Goal: Information Seeking & Learning: Learn about a topic

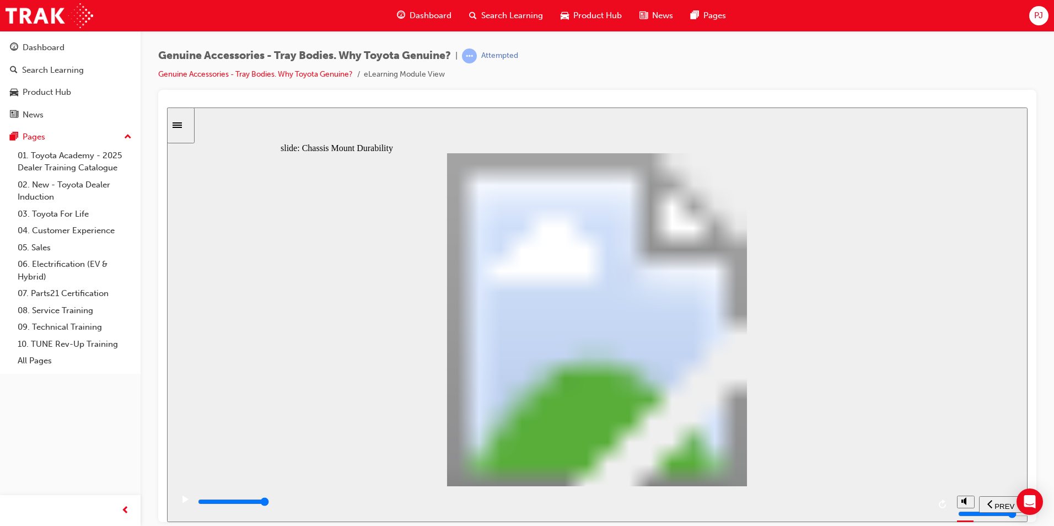
drag, startPoint x: 503, startPoint y: 271, endPoint x: 455, endPoint y: 326, distance: 72.7
drag, startPoint x: 458, startPoint y: 357, endPoint x: 491, endPoint y: 358, distance: 33.6
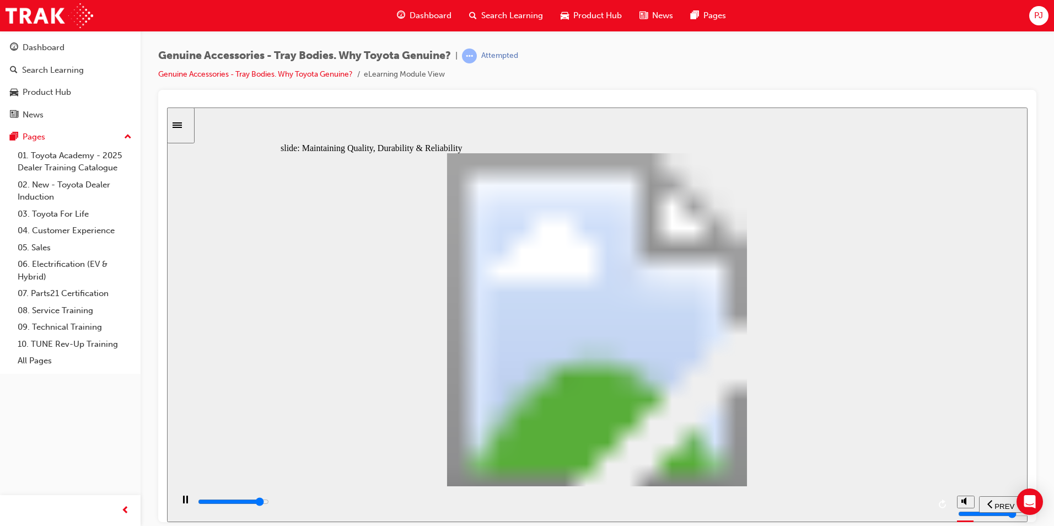
drag, startPoint x: 520, startPoint y: 391, endPoint x: 524, endPoint y: 396, distance: 7.1
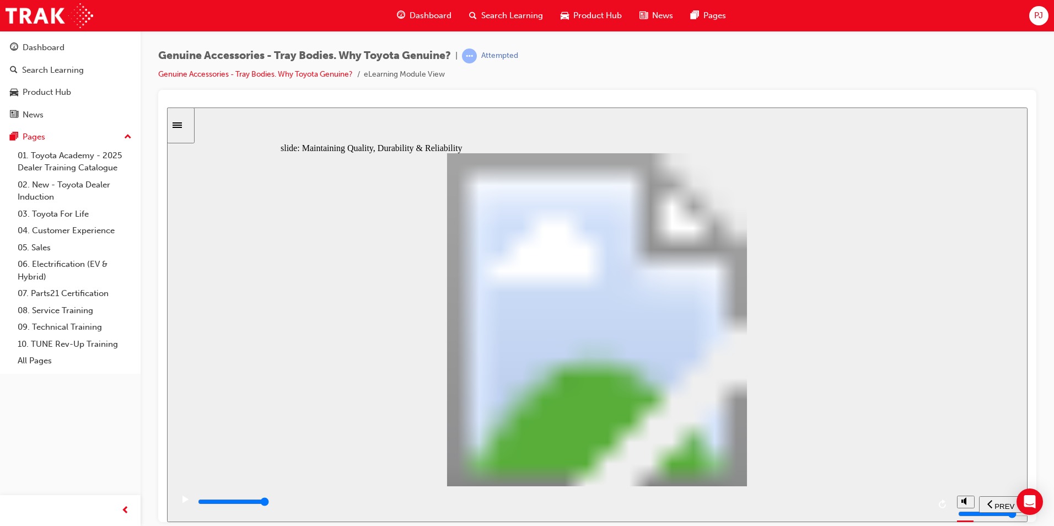
drag, startPoint x: 654, startPoint y: 409, endPoint x: 676, endPoint y: 406, distance: 22.2
drag, startPoint x: 685, startPoint y: 395, endPoint x: 698, endPoint y: 396, distance: 12.7
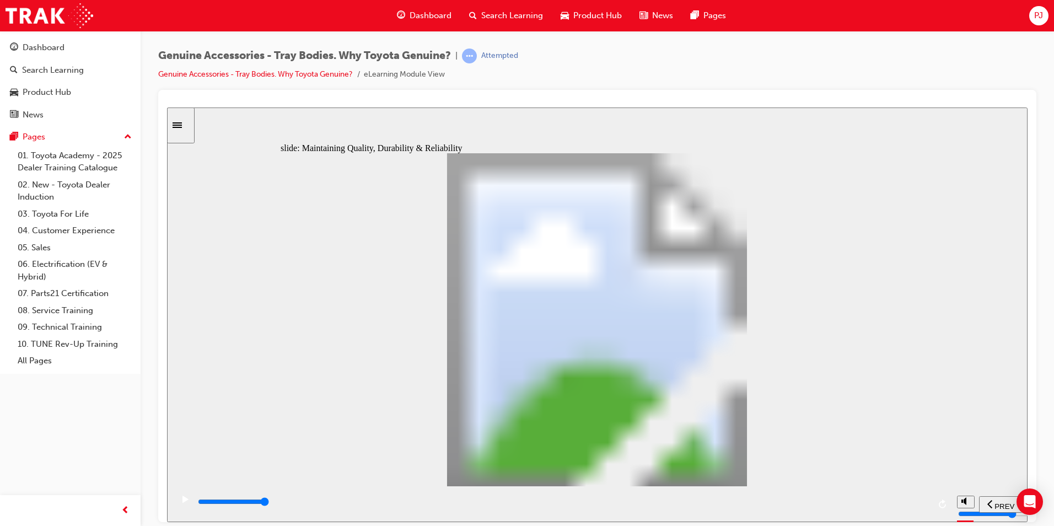
drag, startPoint x: 715, startPoint y: 391, endPoint x: 610, endPoint y: 394, distance: 104.8
drag, startPoint x: 592, startPoint y: 404, endPoint x: 590, endPoint y: 448, distance: 44.2
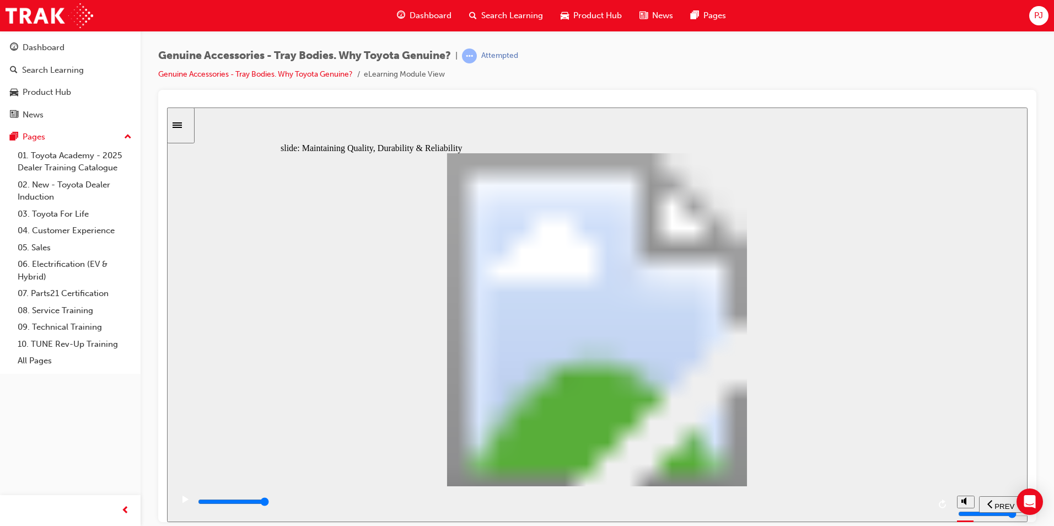
drag, startPoint x: 546, startPoint y: 465, endPoint x: 494, endPoint y: 456, distance: 52.5
drag, startPoint x: 494, startPoint y: 456, endPoint x: 487, endPoint y: 458, distance: 7.4
drag, startPoint x: 482, startPoint y: 459, endPoint x: 528, endPoint y: 464, distance: 45.5
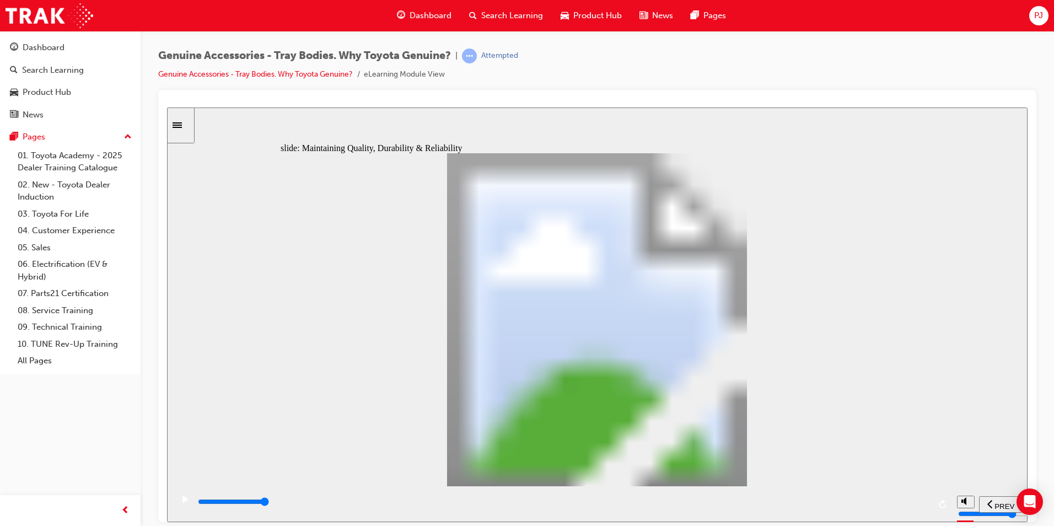
drag, startPoint x: 567, startPoint y: 464, endPoint x: 573, endPoint y: 464, distance: 6.6
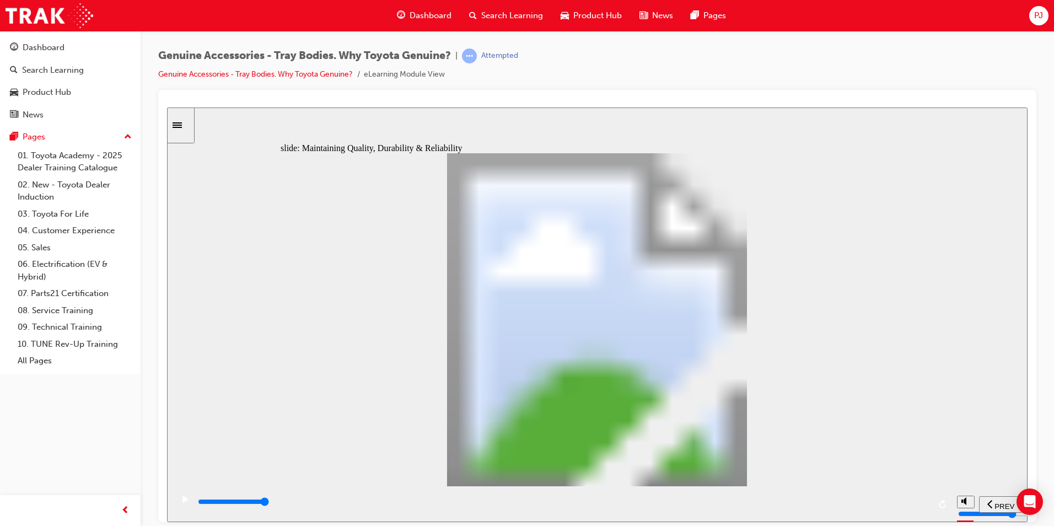
drag, startPoint x: 461, startPoint y: 353, endPoint x: 455, endPoint y: 351, distance: 6.3
drag, startPoint x: 429, startPoint y: 380, endPoint x: 436, endPoint y: 426, distance: 46.2
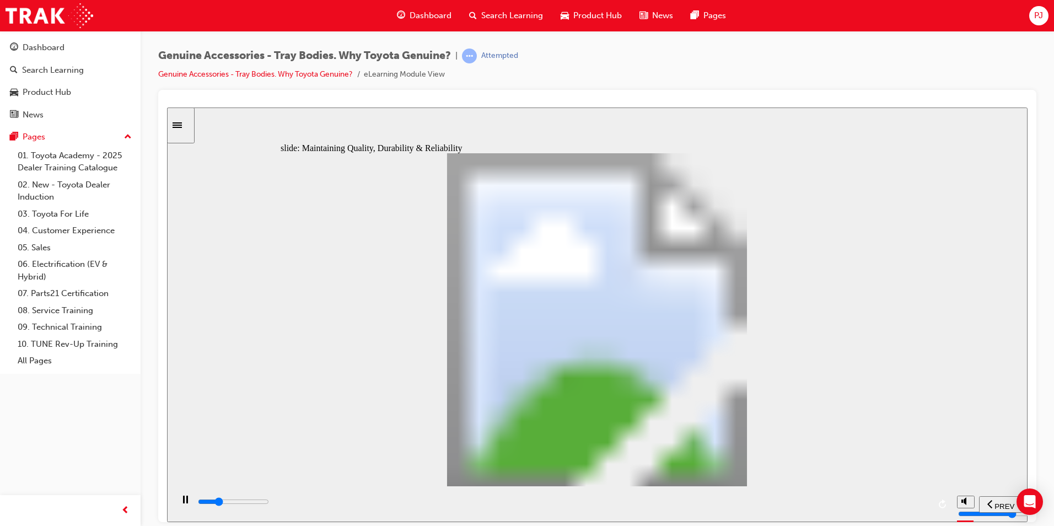
drag, startPoint x: 825, startPoint y: 344, endPoint x: 811, endPoint y: 351, distance: 16.0
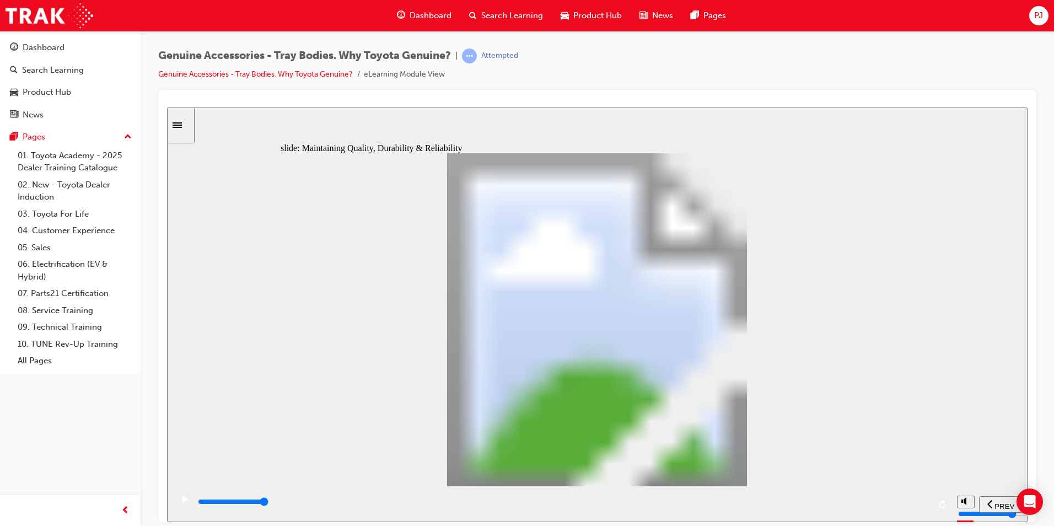
drag, startPoint x: 708, startPoint y: 224, endPoint x: 799, endPoint y: 265, distance: 99.2
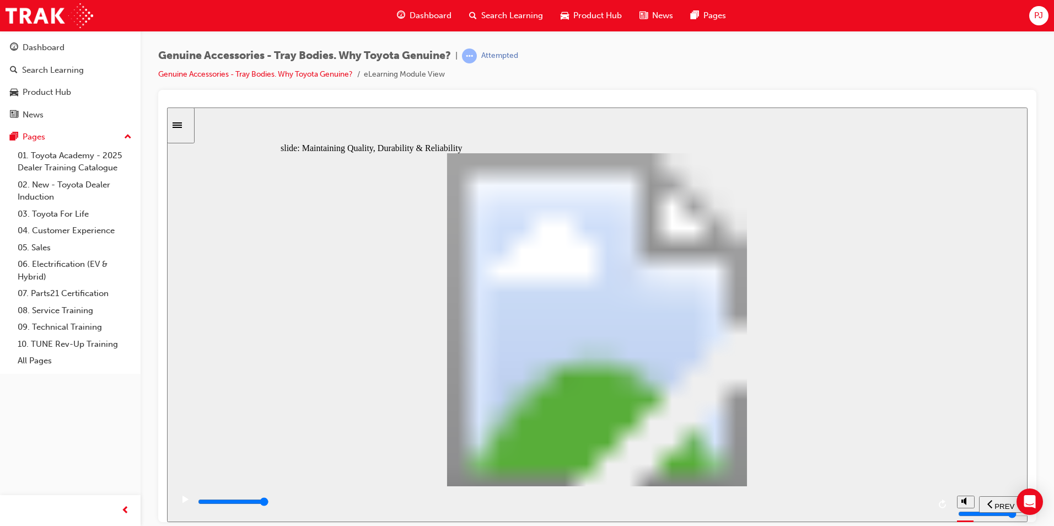
click at [756, 250] on div "Why is that bad? Why is that bad? Up Arrow 1 AFTERMARKET Oval 1 Line 1 Deformed…" at bounding box center [597, 324] width 633 height 343
drag, startPoint x: 869, startPoint y: 282, endPoint x: 888, endPoint y: 309, distance: 32.9
drag, startPoint x: 889, startPoint y: 314, endPoint x: 890, endPoint y: 353, distance: 38.6
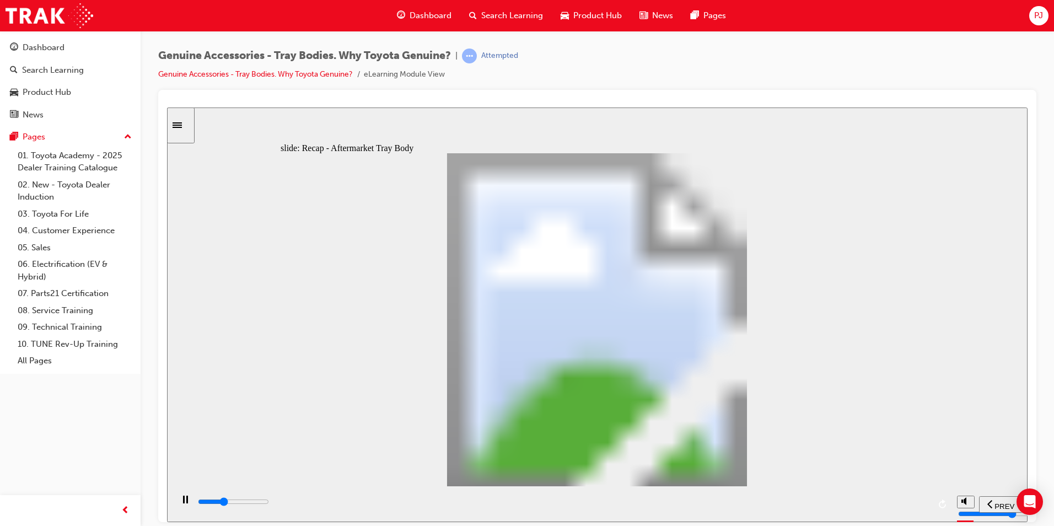
drag, startPoint x: 729, startPoint y: 227, endPoint x: 740, endPoint y: 230, distance: 11.9
drag, startPoint x: 768, startPoint y: 270, endPoint x: 768, endPoint y: 281, distance: 11.6
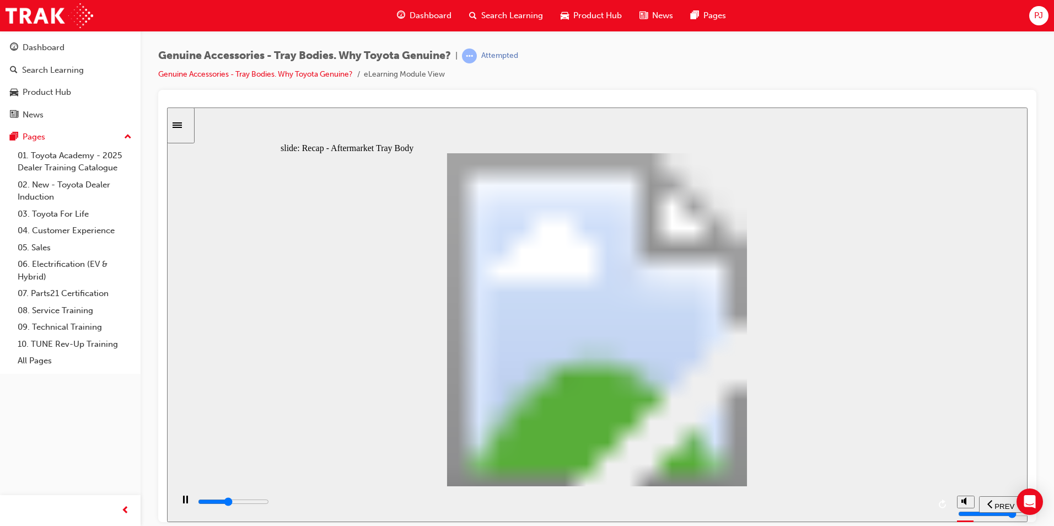
type input "12000"
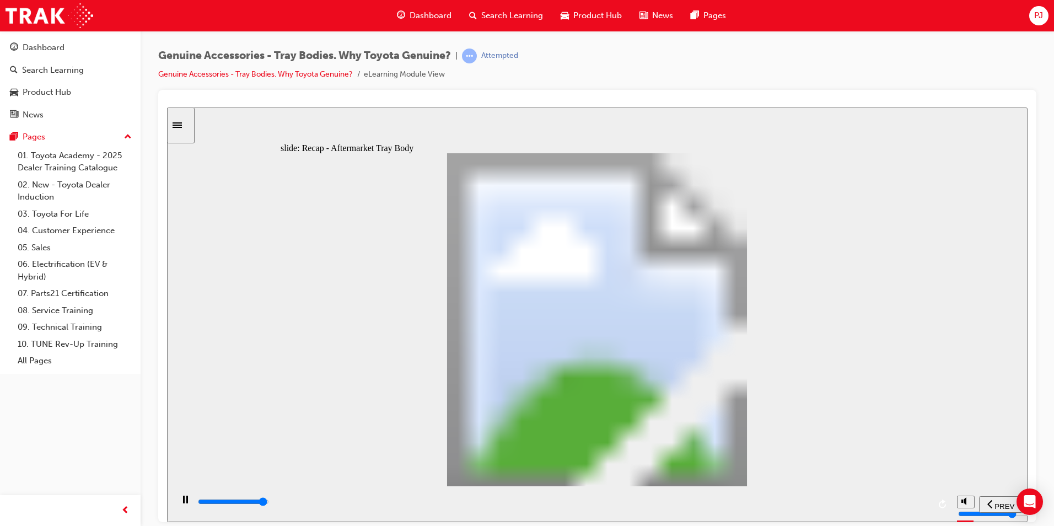
radio input "true"
drag, startPoint x: 684, startPoint y: 395, endPoint x: 684, endPoint y: 401, distance: 5.5
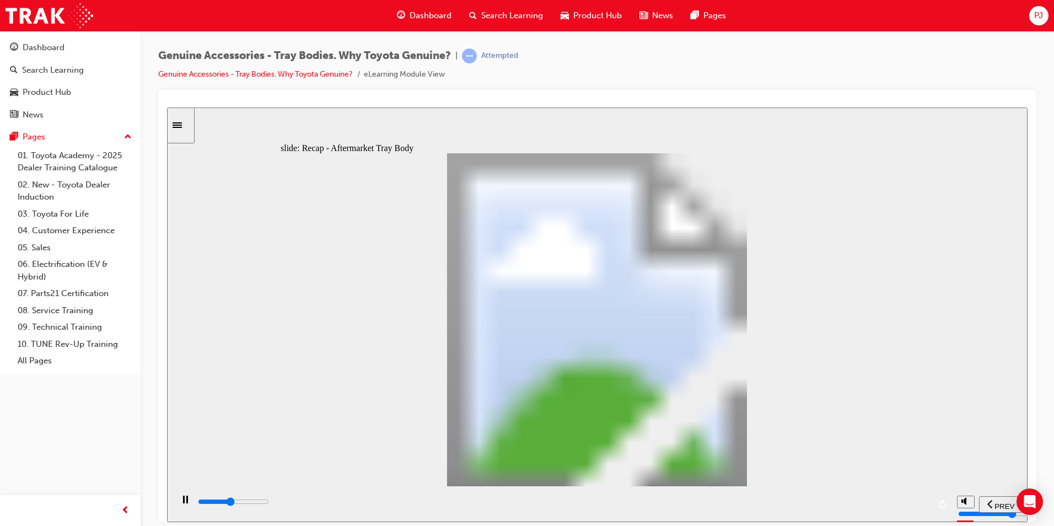
drag, startPoint x: 564, startPoint y: 361, endPoint x: 636, endPoint y: 367, distance: 71.9
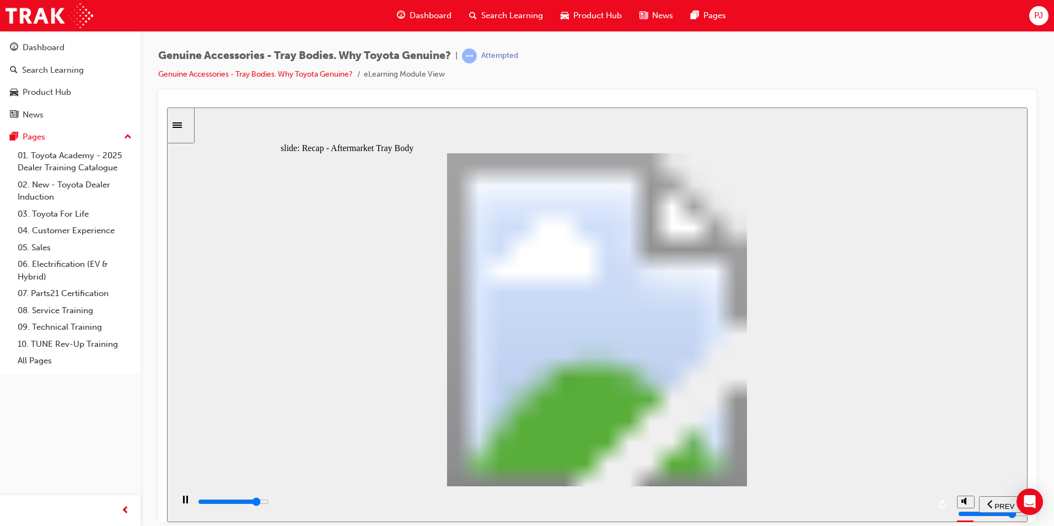
drag, startPoint x: 636, startPoint y: 367, endPoint x: 665, endPoint y: 372, distance: 29.6
drag, startPoint x: 669, startPoint y: 372, endPoint x: 708, endPoint y: 378, distance: 39.7
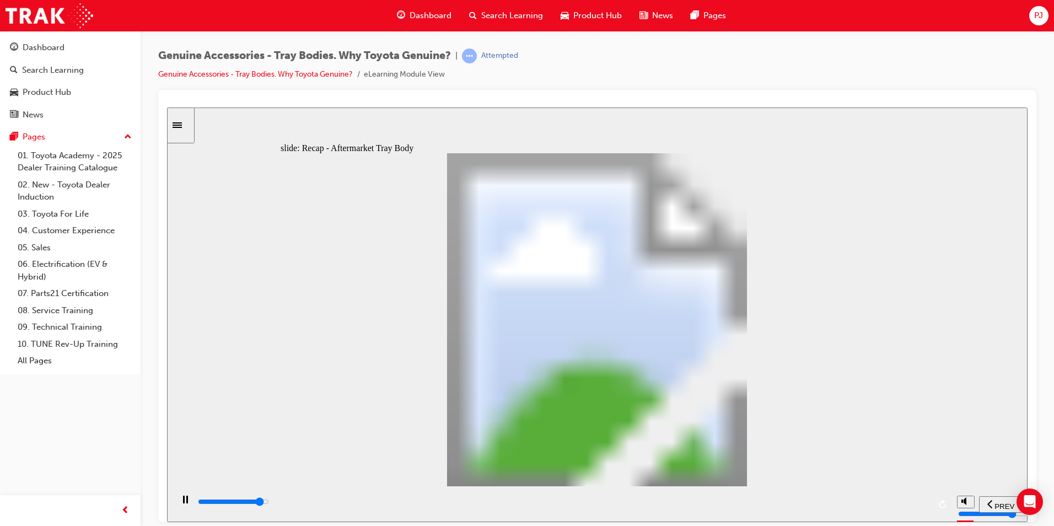
drag, startPoint x: 712, startPoint y: 379, endPoint x: 778, endPoint y: 394, distance: 67.8
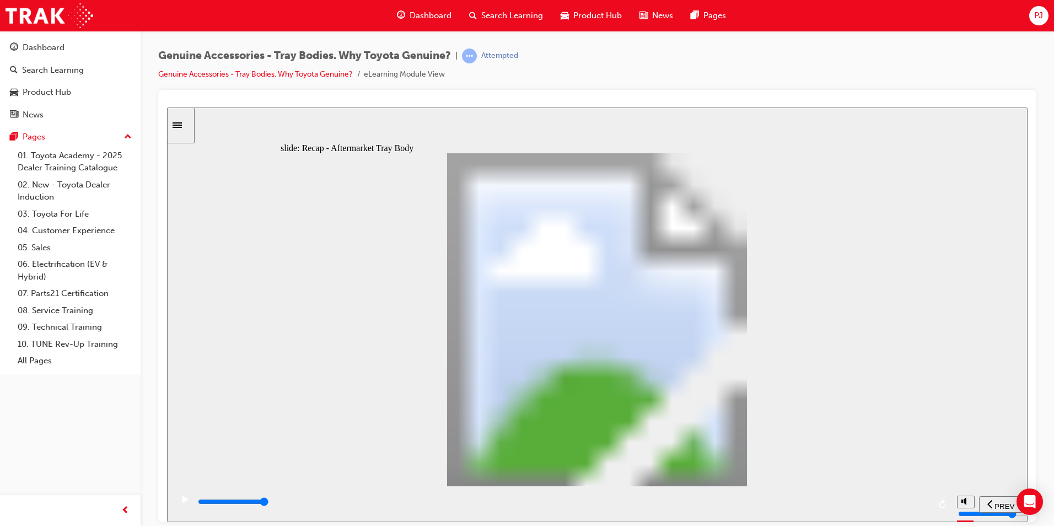
drag, startPoint x: 508, startPoint y: 251, endPoint x: 516, endPoint y: 256, distance: 9.6
drag, startPoint x: 547, startPoint y: 271, endPoint x: 552, endPoint y: 295, distance: 24.9
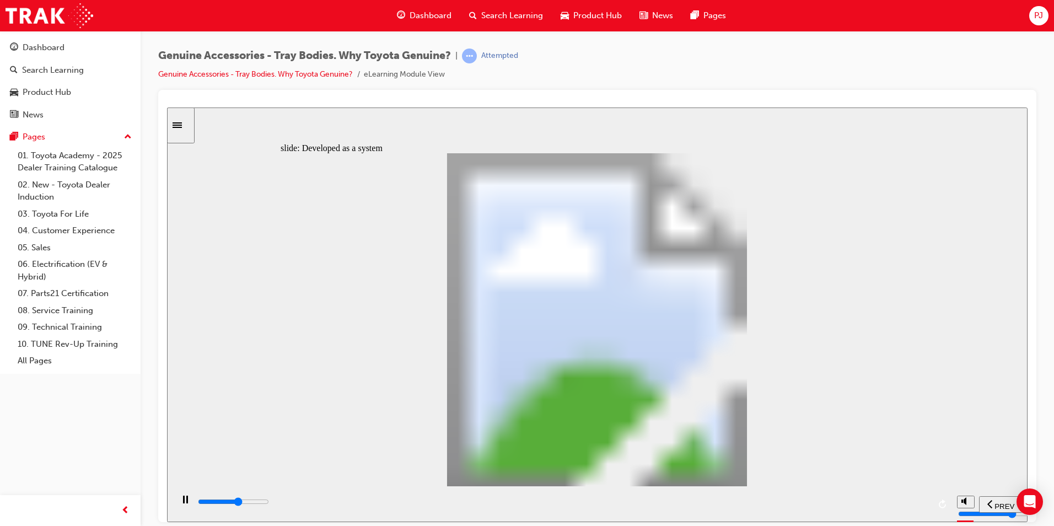
drag, startPoint x: 497, startPoint y: 352, endPoint x: 518, endPoint y: 354, distance: 21.1
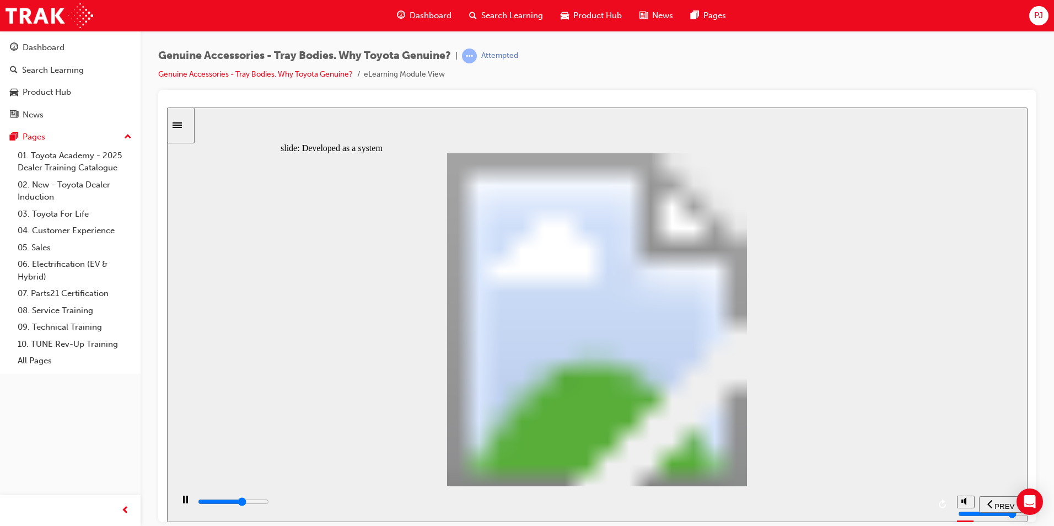
drag, startPoint x: 555, startPoint y: 351, endPoint x: 568, endPoint y: 349, distance: 13.3
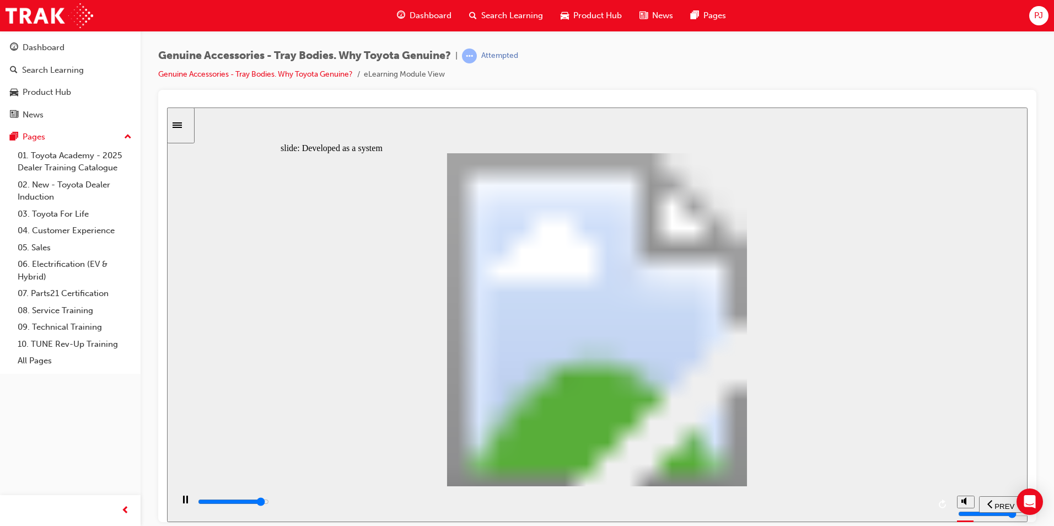
drag, startPoint x: 676, startPoint y: 251, endPoint x: 686, endPoint y: 271, distance: 22.0
drag, startPoint x: 706, startPoint y: 315, endPoint x: 723, endPoint y: 326, distance: 21.1
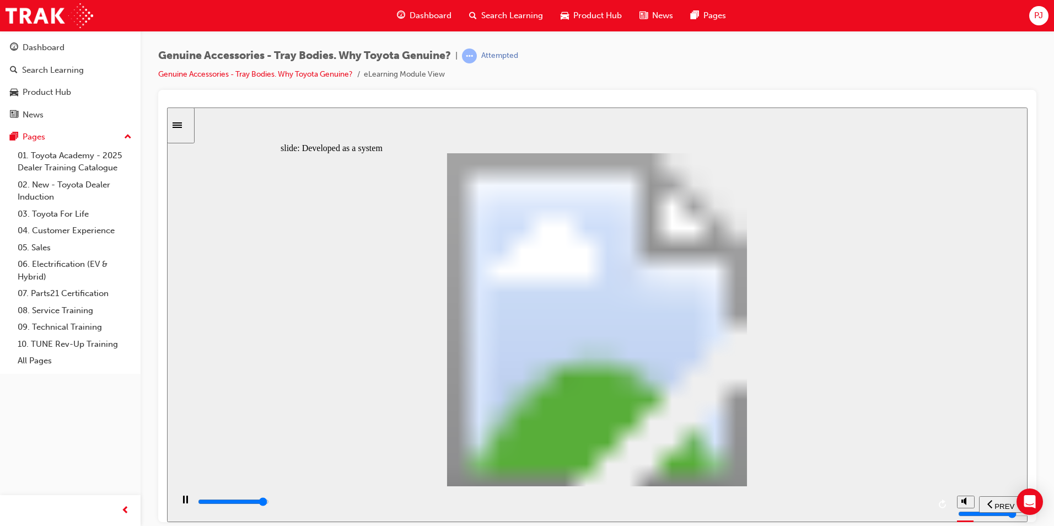
drag, startPoint x: 723, startPoint y: 326, endPoint x: 728, endPoint y: 332, distance: 7.1
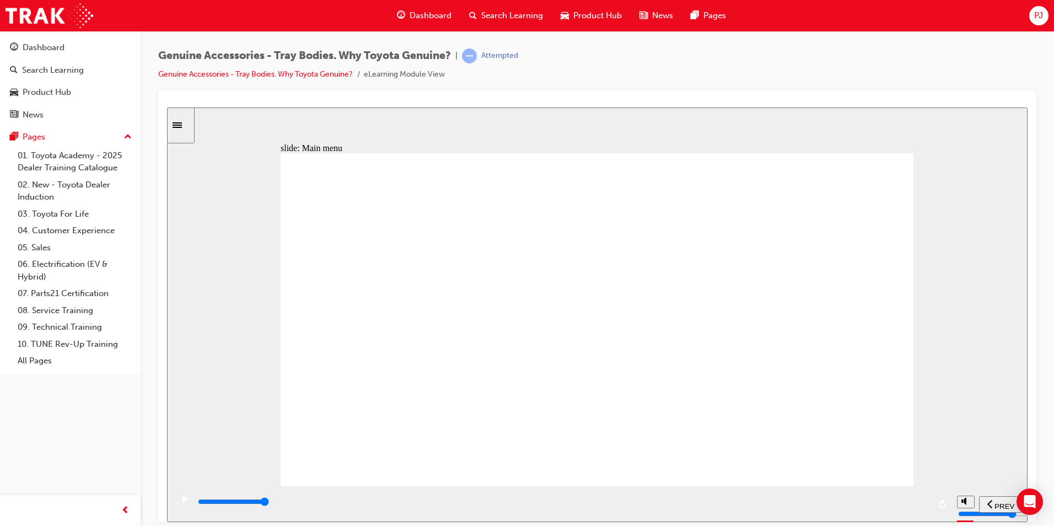
drag, startPoint x: 447, startPoint y: 381, endPoint x: 465, endPoint y: 376, distance: 19.0
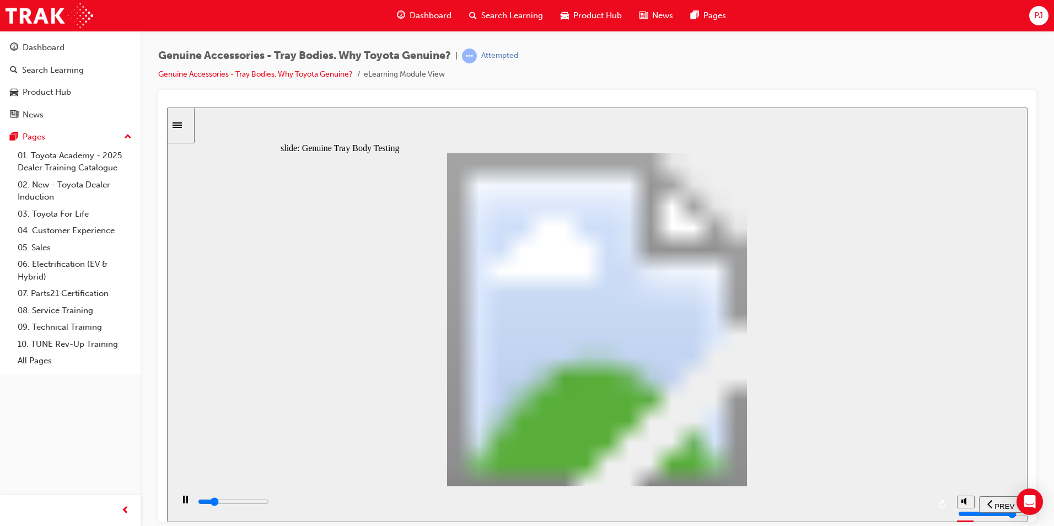
drag, startPoint x: 510, startPoint y: 203, endPoint x: 504, endPoint y: 229, distance: 26.6
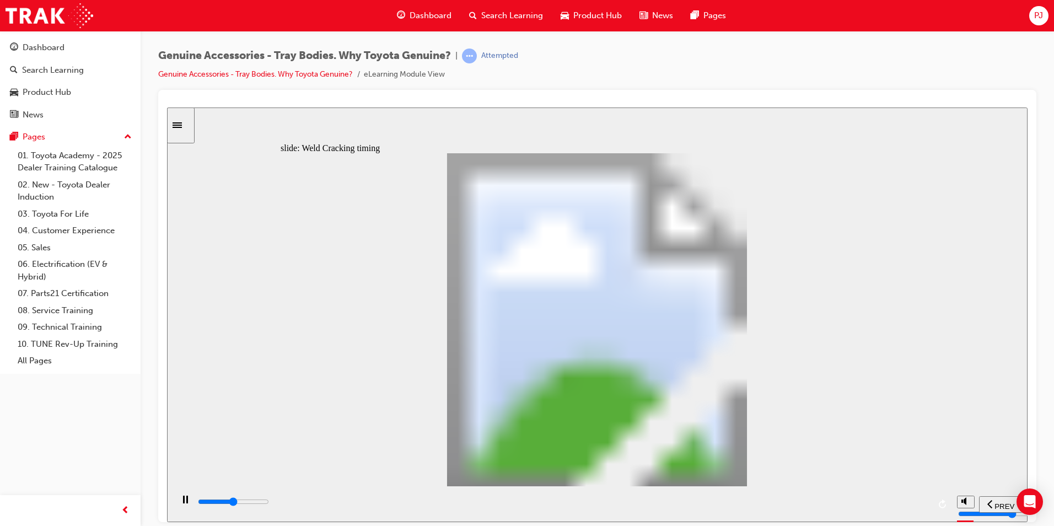
drag, startPoint x: 472, startPoint y: 278, endPoint x: 546, endPoint y: 341, distance: 96.6
drag, startPoint x: 546, startPoint y: 341, endPoint x: 609, endPoint y: 350, distance: 63.5
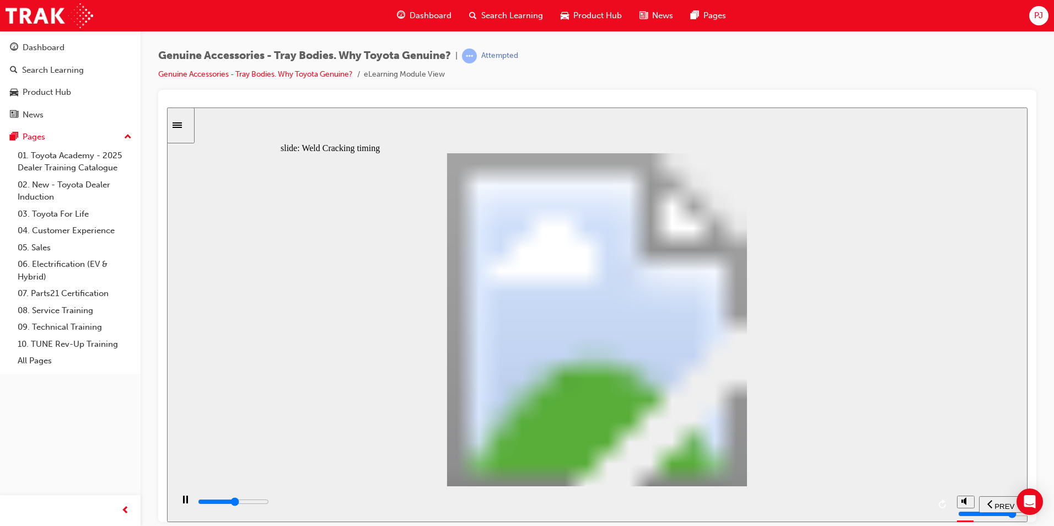
drag, startPoint x: 644, startPoint y: 352, endPoint x: 679, endPoint y: 360, distance: 36.1
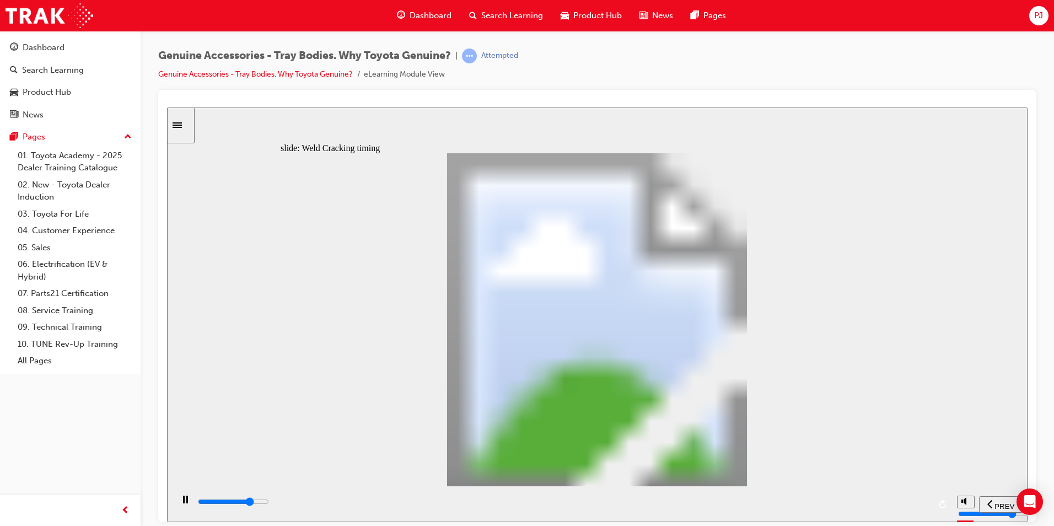
drag, startPoint x: 493, startPoint y: 373, endPoint x: 513, endPoint y: 319, distance: 58.1
drag, startPoint x: 449, startPoint y: 314, endPoint x: 488, endPoint y: 323, distance: 39.7
drag, startPoint x: 494, startPoint y: 320, endPoint x: 494, endPoint y: 369, distance: 49.1
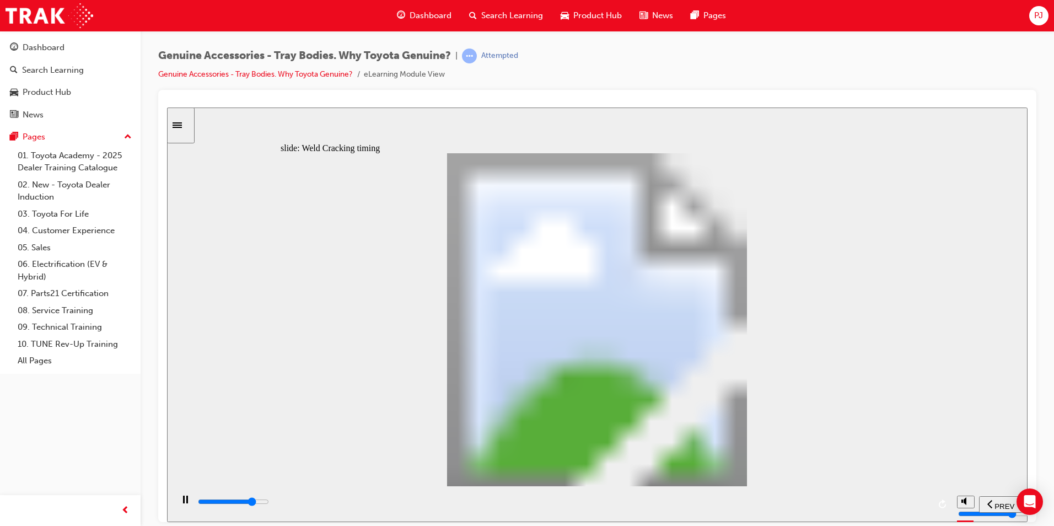
drag, startPoint x: 486, startPoint y: 380, endPoint x: 553, endPoint y: 374, distance: 67.0
type input "17700"
type input "6"
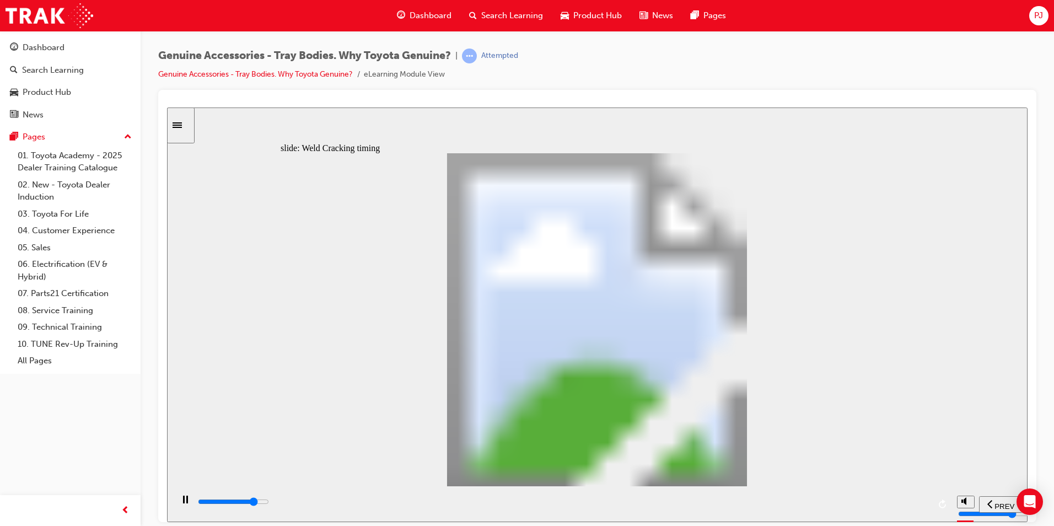
drag, startPoint x: 558, startPoint y: 378, endPoint x: 565, endPoint y: 377, distance: 7.2
drag, startPoint x: 569, startPoint y: 374, endPoint x: 557, endPoint y: 374, distance: 12.1
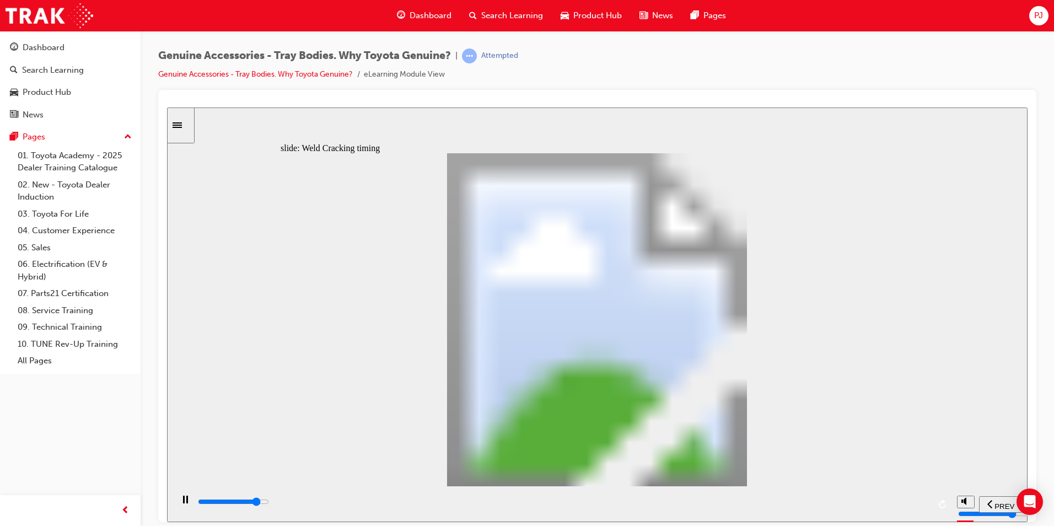
drag, startPoint x: 542, startPoint y: 367, endPoint x: 494, endPoint y: 363, distance: 48.7
type input "19600"
type input "7"
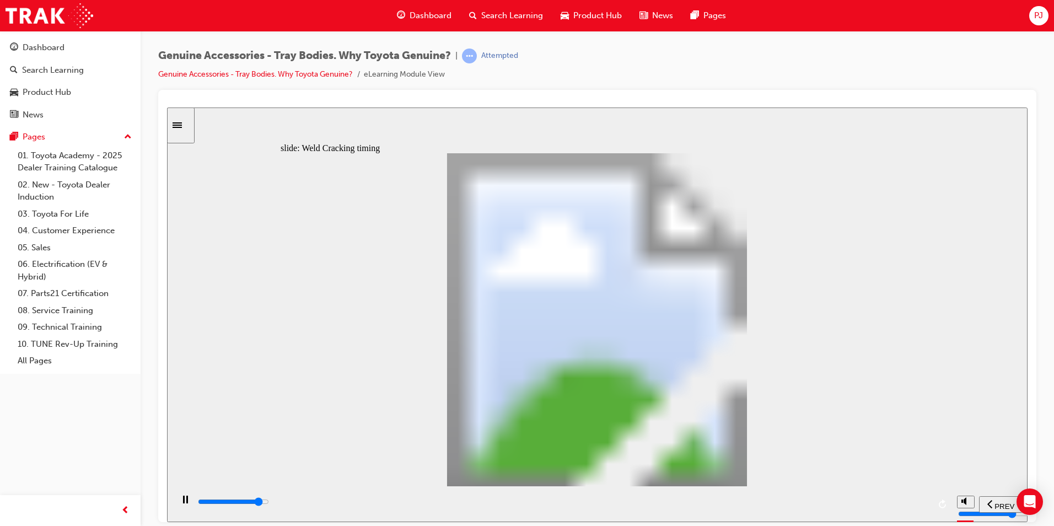
type input "19600"
type input "8"
type input "19600"
type input "9"
type input "19600"
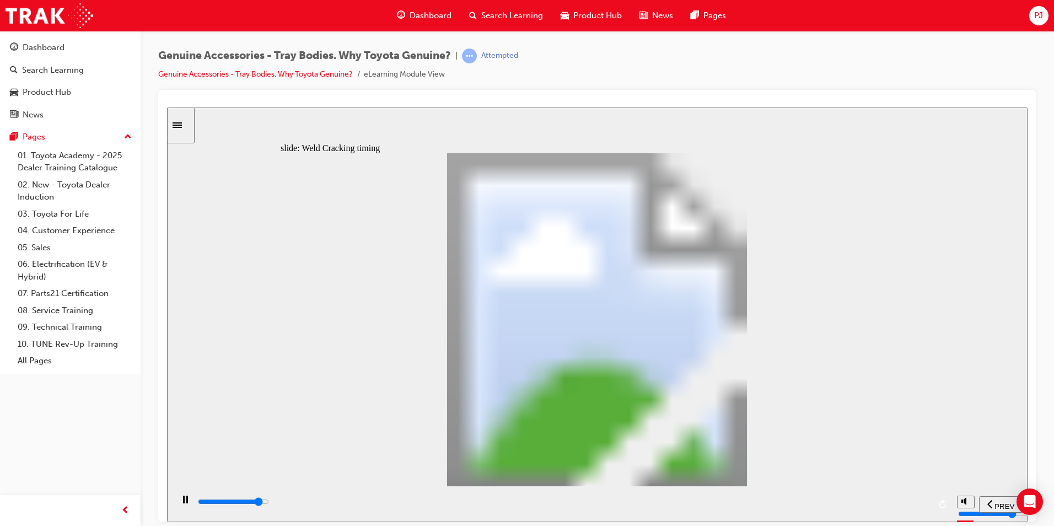
type input "10"
drag, startPoint x: 500, startPoint y: 369, endPoint x: 611, endPoint y: 424, distance: 123.5
type input "9000"
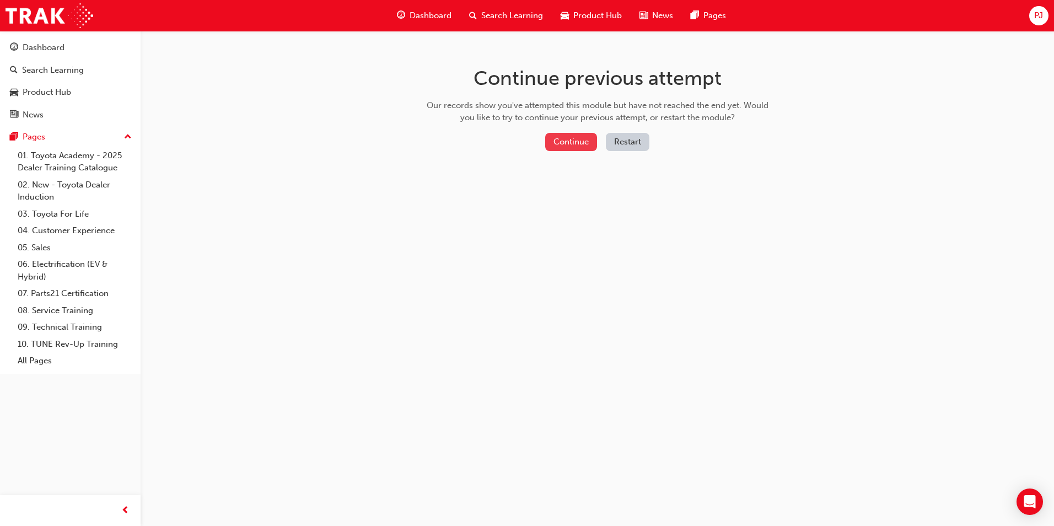
click at [568, 138] on button "Continue" at bounding box center [571, 142] width 52 height 18
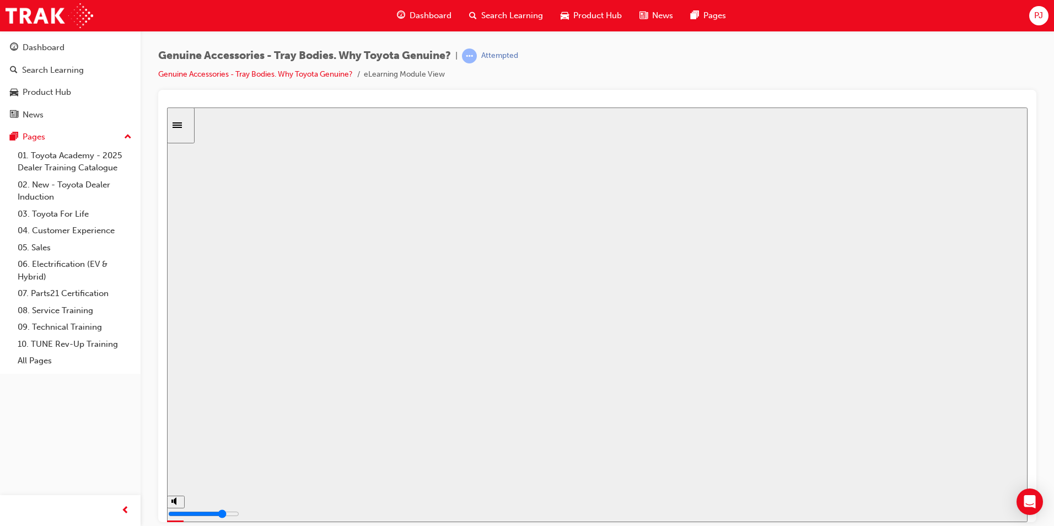
click at [209, 512] on button "Resume" at bounding box center [188, 518] width 42 height 13
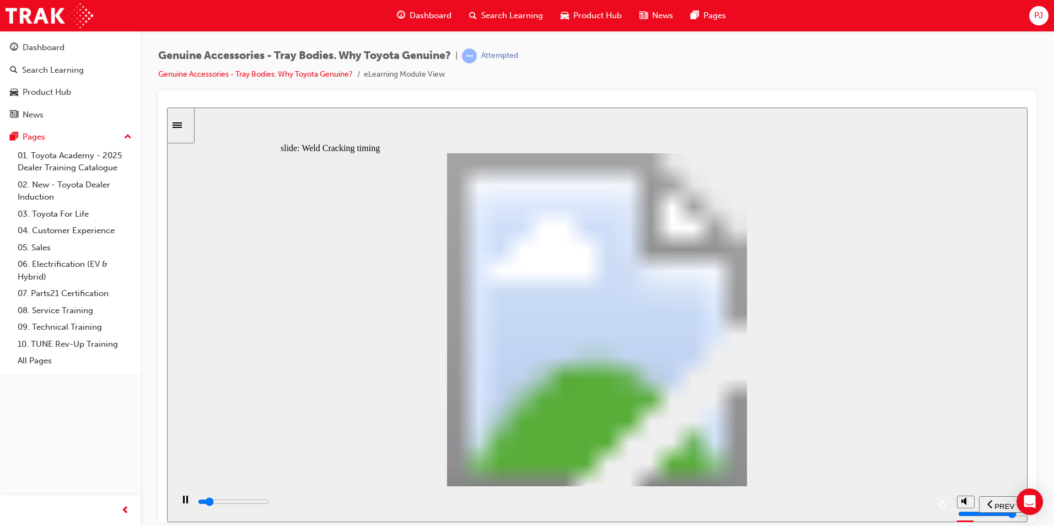
type input "2600"
